Goal: Transaction & Acquisition: Purchase product/service

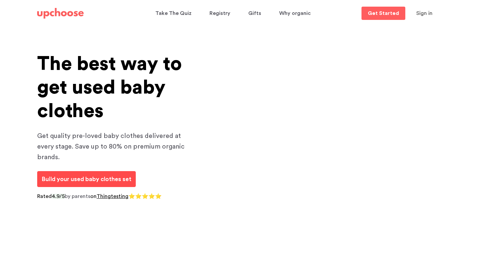
click at [110, 176] on span "Build your used baby clothes set" at bounding box center [87, 179] width 90 height 6
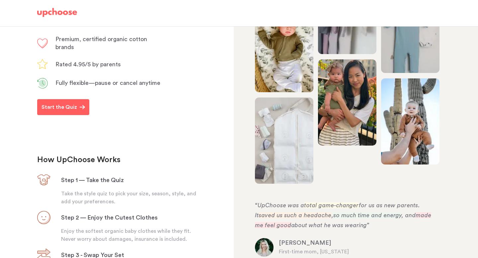
scroll to position [122, 0]
click at [71, 112] on p "Start the Quiz" at bounding box center [60, 108] width 36 height 8
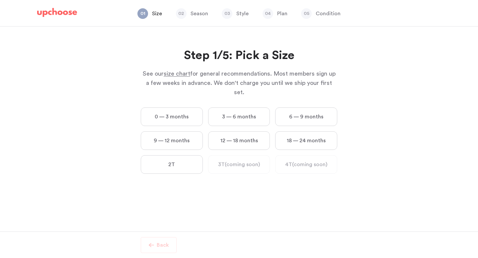
click at [191, 159] on label "2T" at bounding box center [172, 164] width 62 height 19
click at [0, 0] on input "2T" at bounding box center [0, 0] width 0 height 0
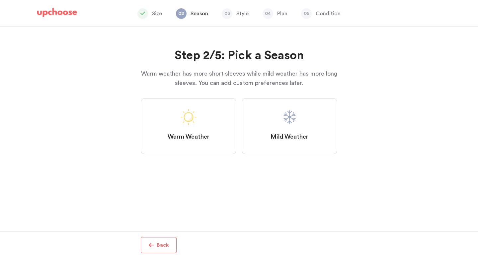
click at [264, 134] on label "Mild Weather" at bounding box center [290, 126] width 96 height 56
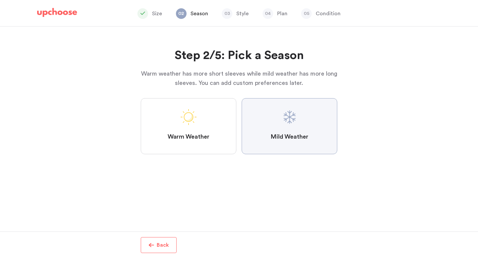
click at [0, 0] on Weather "Mild Weather" at bounding box center [0, 0] width 0 height 0
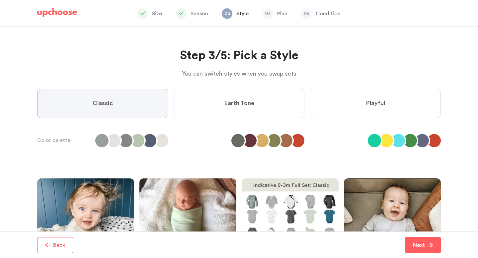
click at [284, 142] on li at bounding box center [285, 140] width 13 height 13
click at [266, 110] on label "Earth Tone" at bounding box center [239, 103] width 131 height 29
click at [0, 0] on Tone "Earth Tone" at bounding box center [0, 0] width 0 height 0
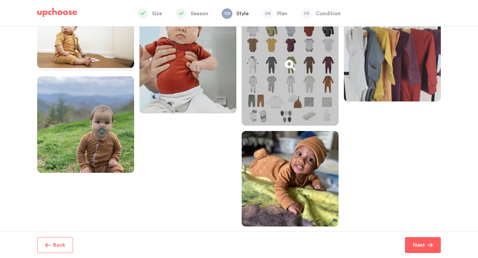
scroll to position [180, 0]
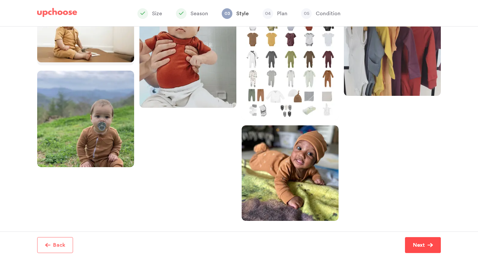
click at [420, 246] on p "Next" at bounding box center [419, 246] width 12 height 8
